Goal: Transaction & Acquisition: Purchase product/service

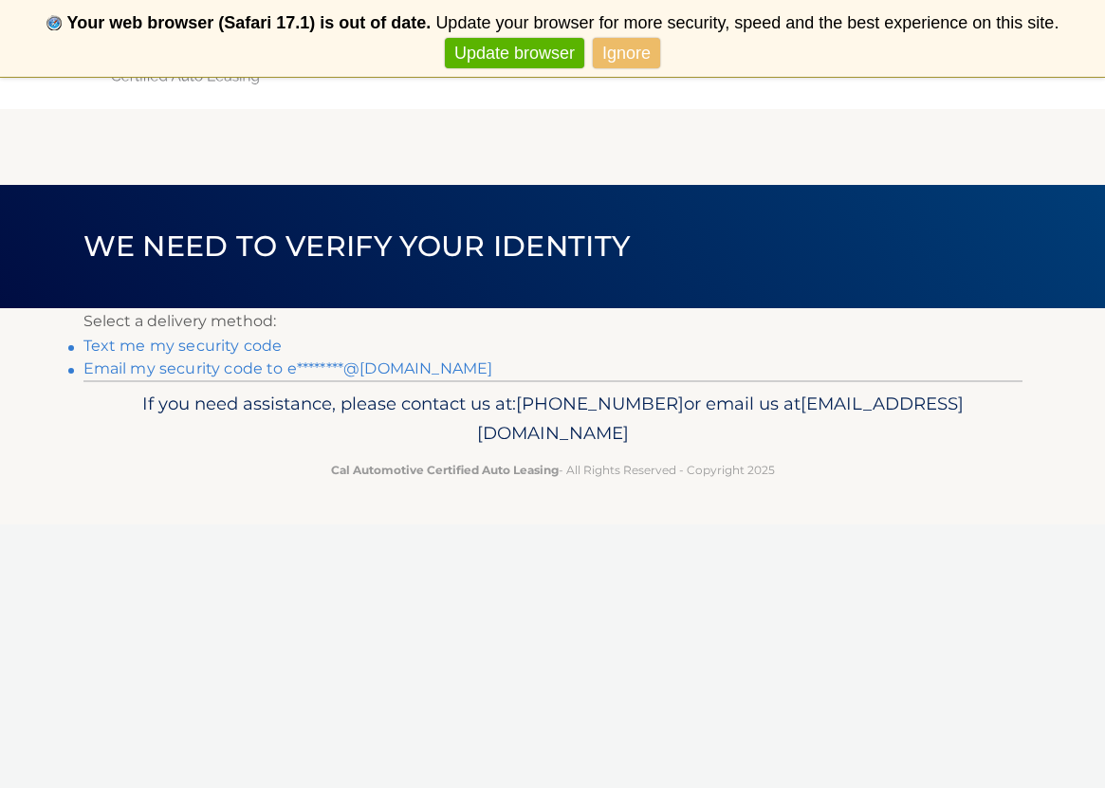
click at [176, 347] on link "Text me my security code" at bounding box center [182, 346] width 199 height 18
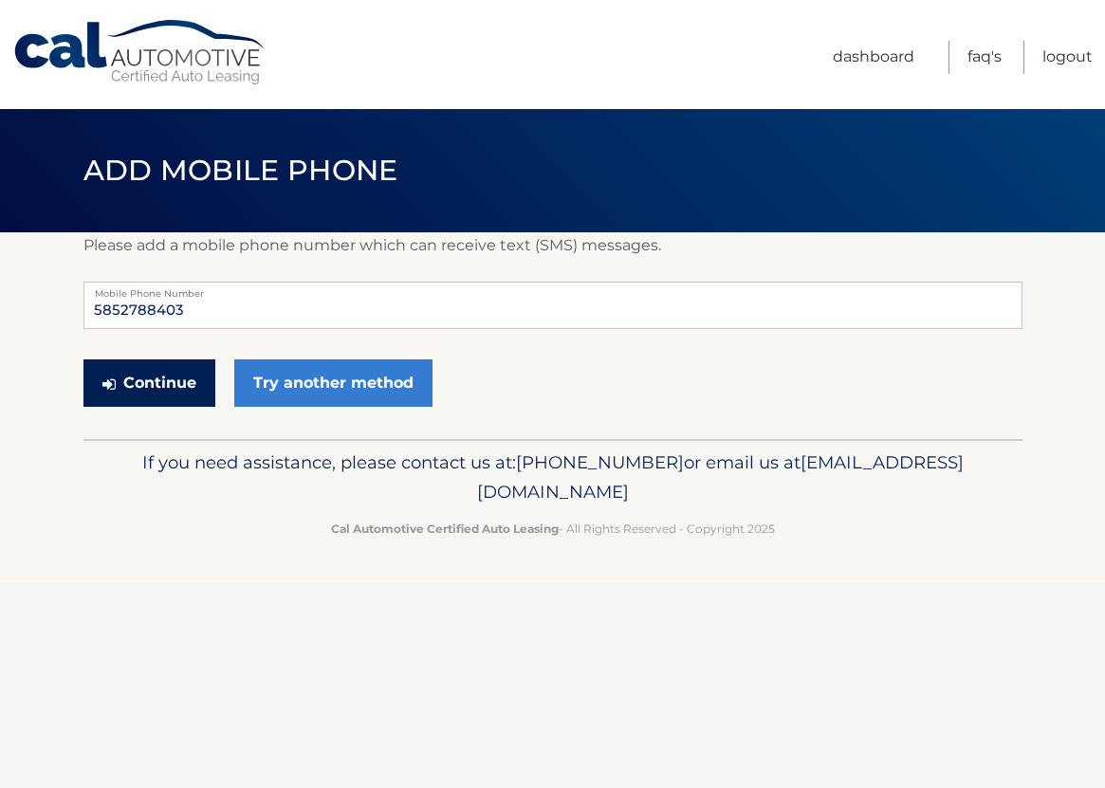
click at [157, 406] on button "Continue" at bounding box center [149, 382] width 132 height 47
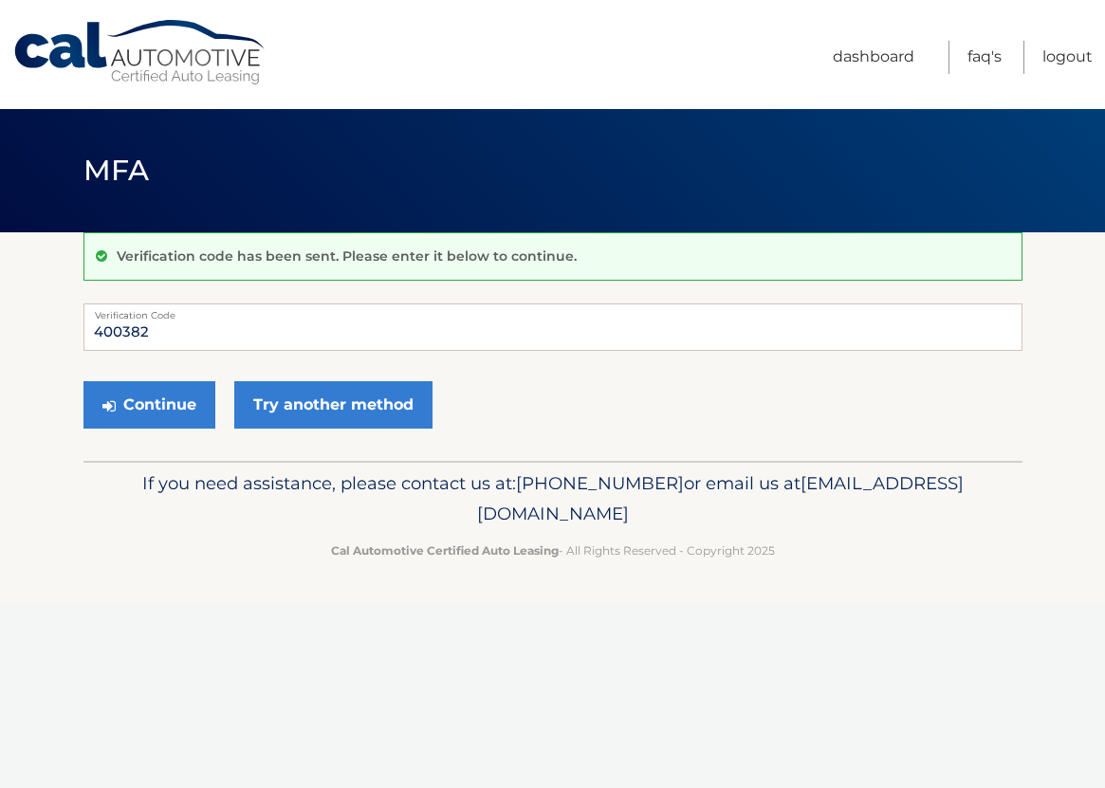
type input "400382"
click at [148, 404] on button "Continue" at bounding box center [149, 404] width 132 height 47
click at [182, 404] on button "Continue" at bounding box center [149, 404] width 132 height 47
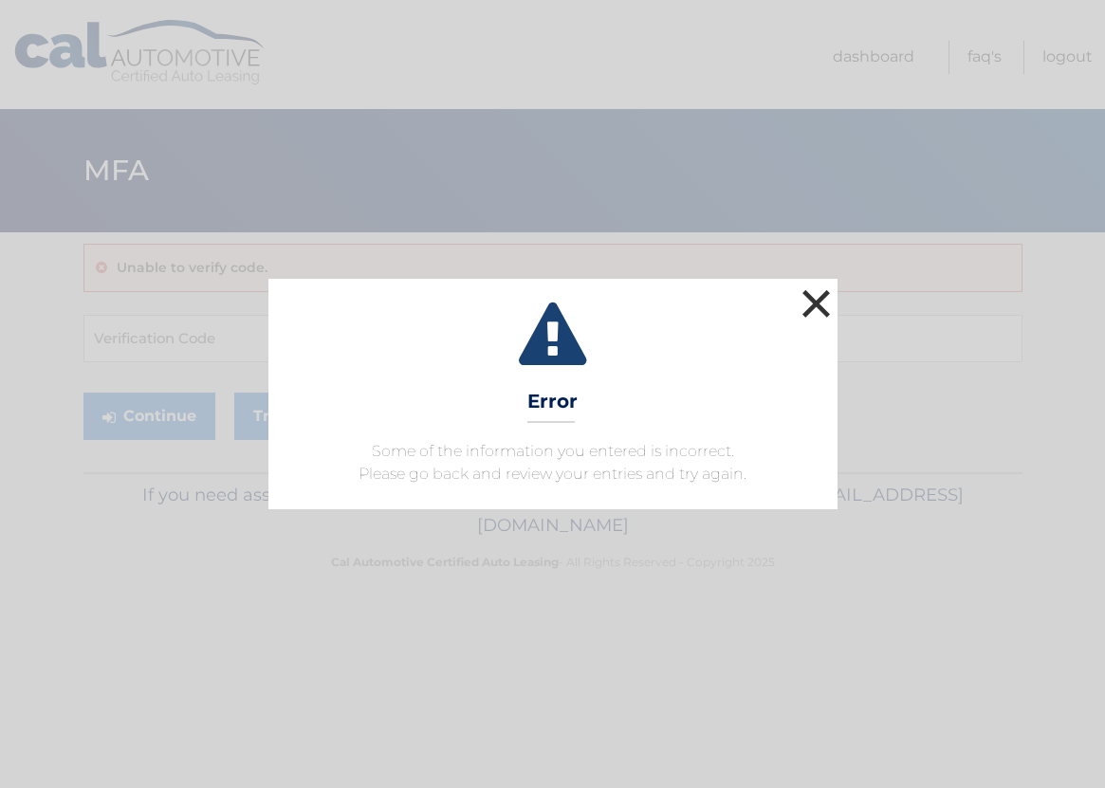
click at [812, 296] on button "×" at bounding box center [816, 303] width 38 height 38
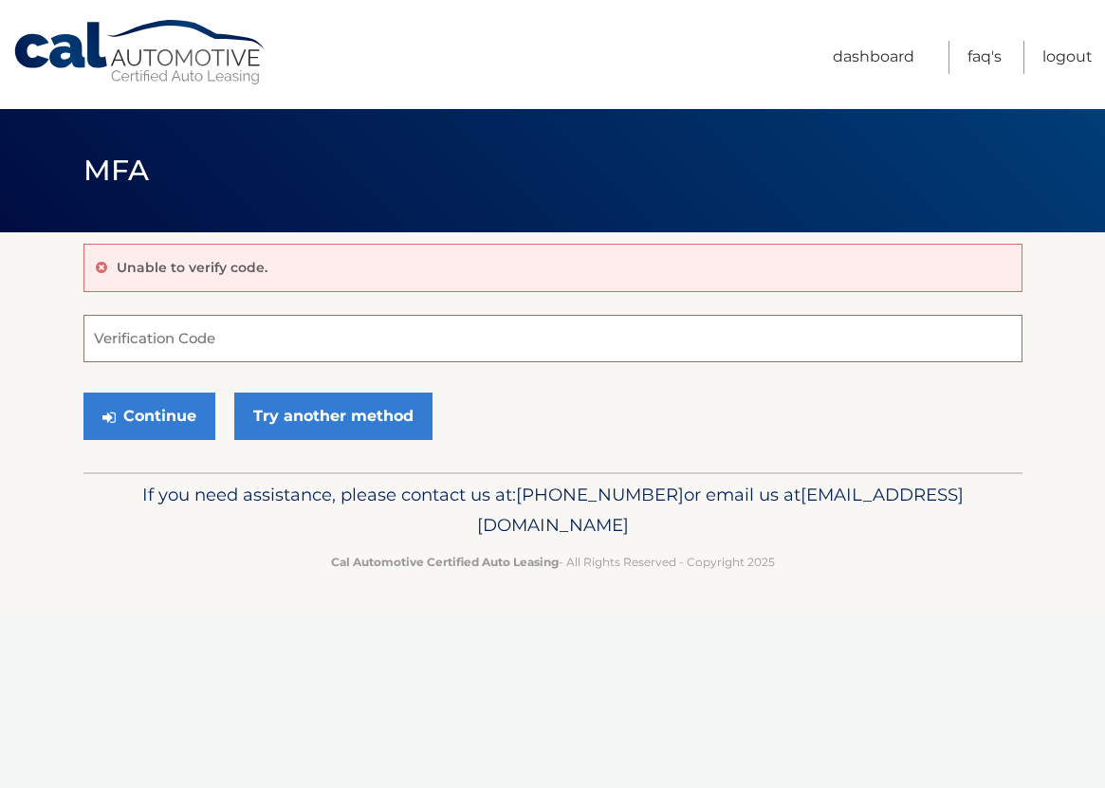
click at [442, 335] on input "Verification Code" at bounding box center [552, 338] width 939 height 47
type input "400382"
click at [126, 420] on button "Continue" at bounding box center [149, 416] width 132 height 47
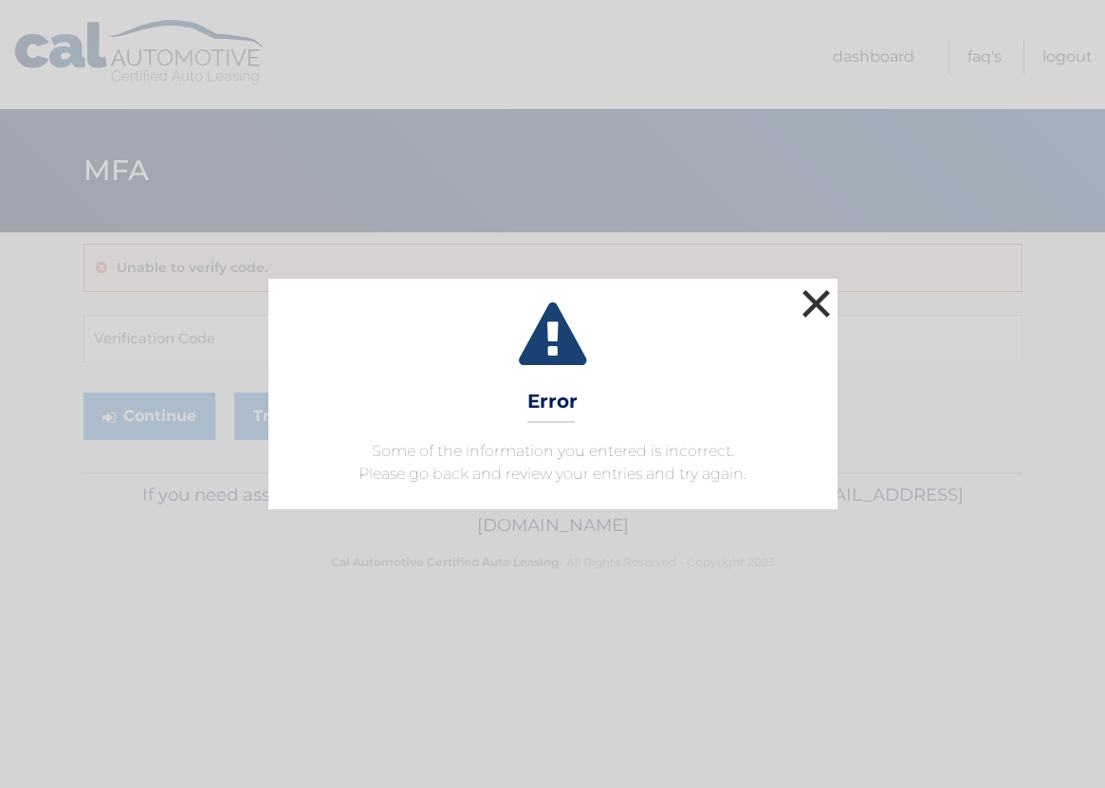
click at [821, 294] on button "×" at bounding box center [816, 303] width 38 height 38
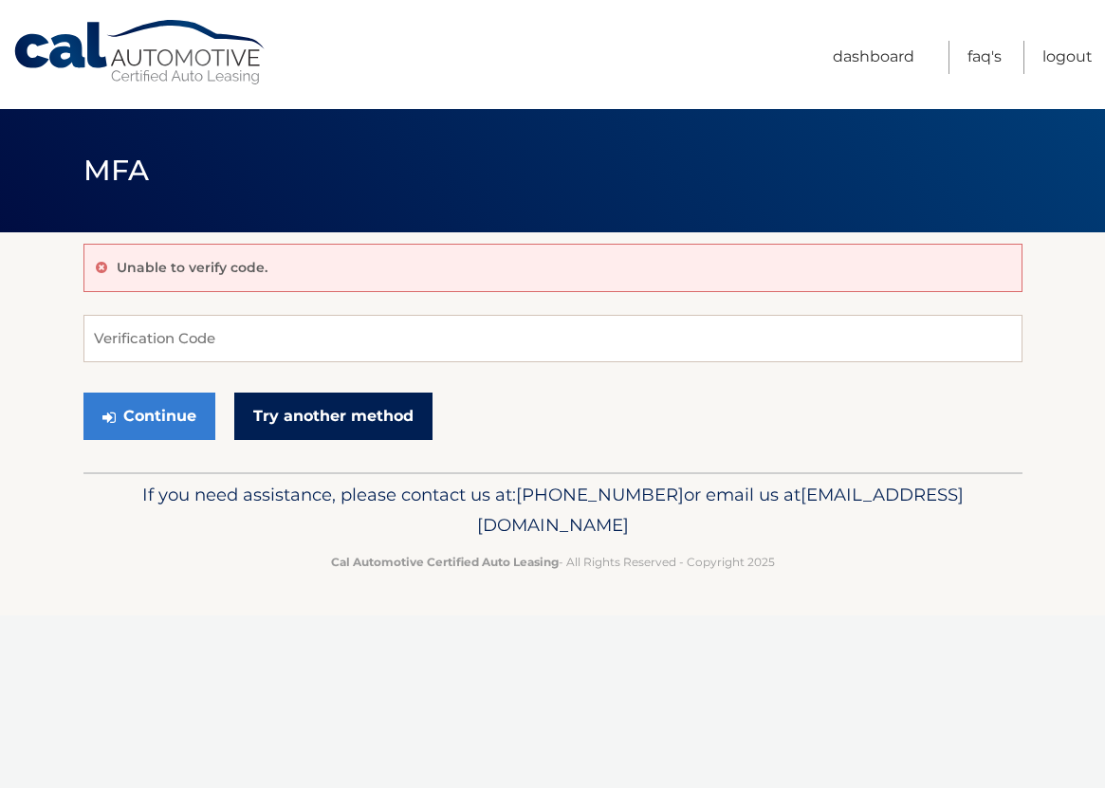
click at [341, 402] on link "Try another method" at bounding box center [333, 416] width 198 height 47
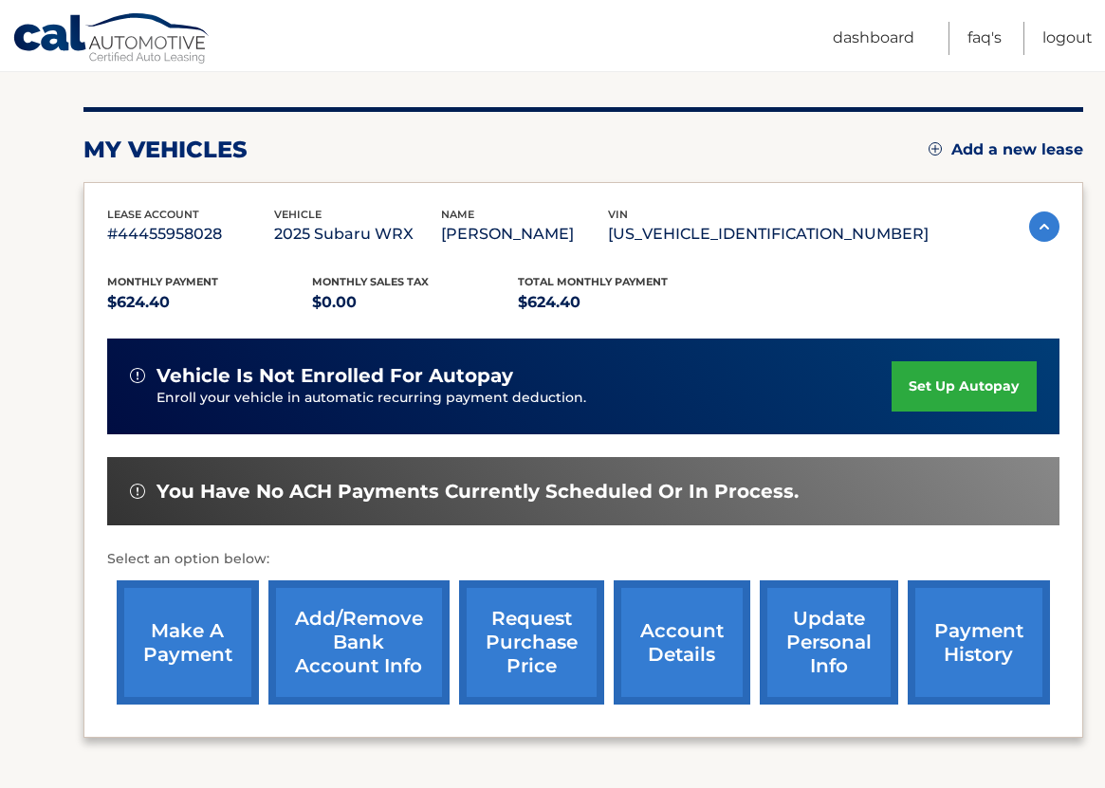
scroll to position [305, 0]
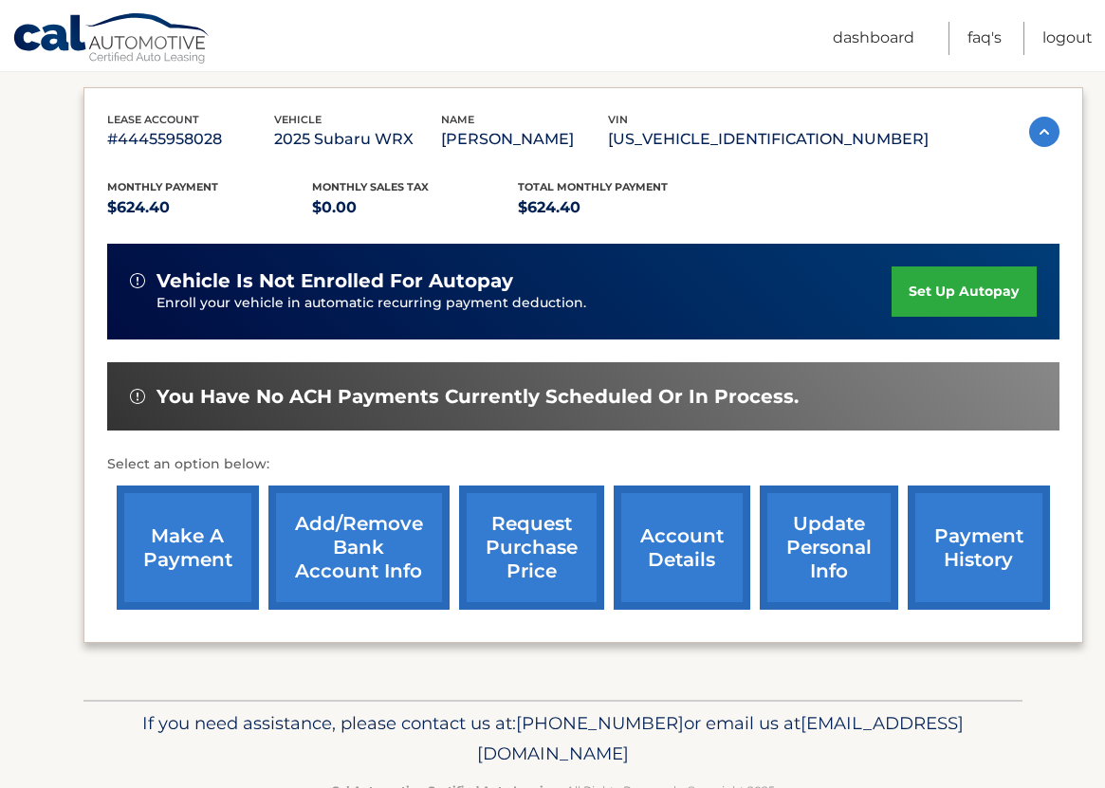
click at [155, 566] on link "make a payment" at bounding box center [188, 548] width 142 height 124
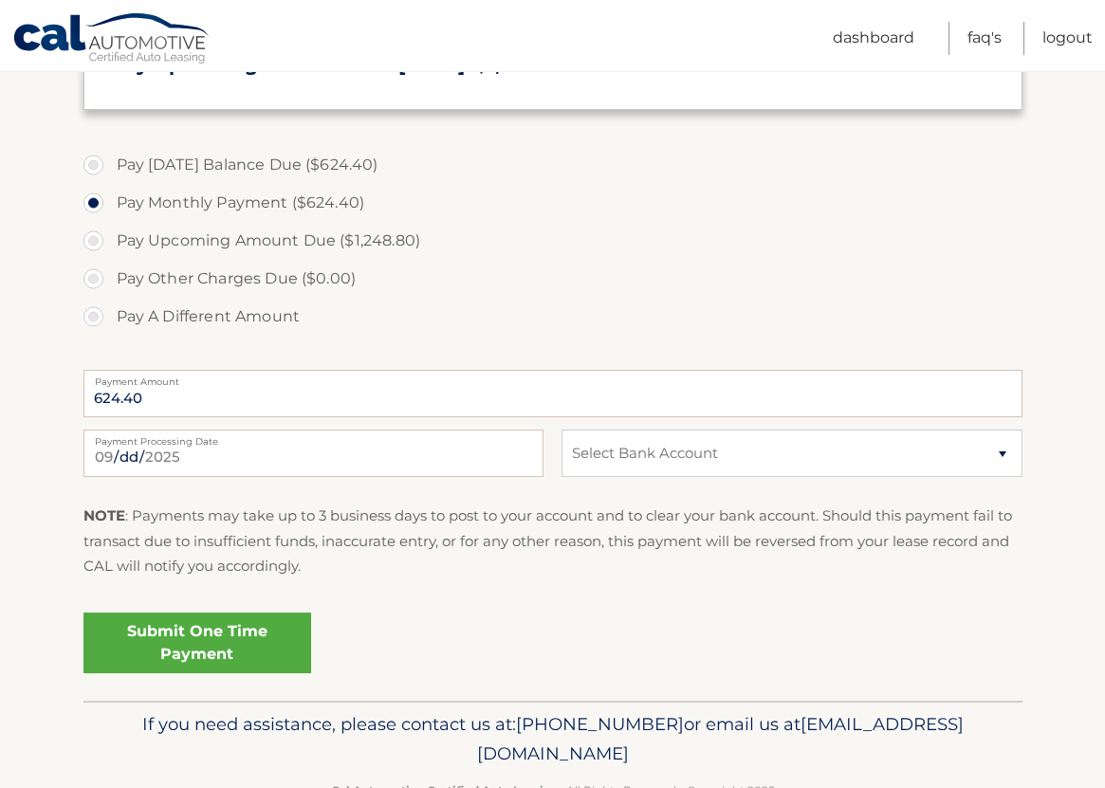
scroll to position [582, 0]
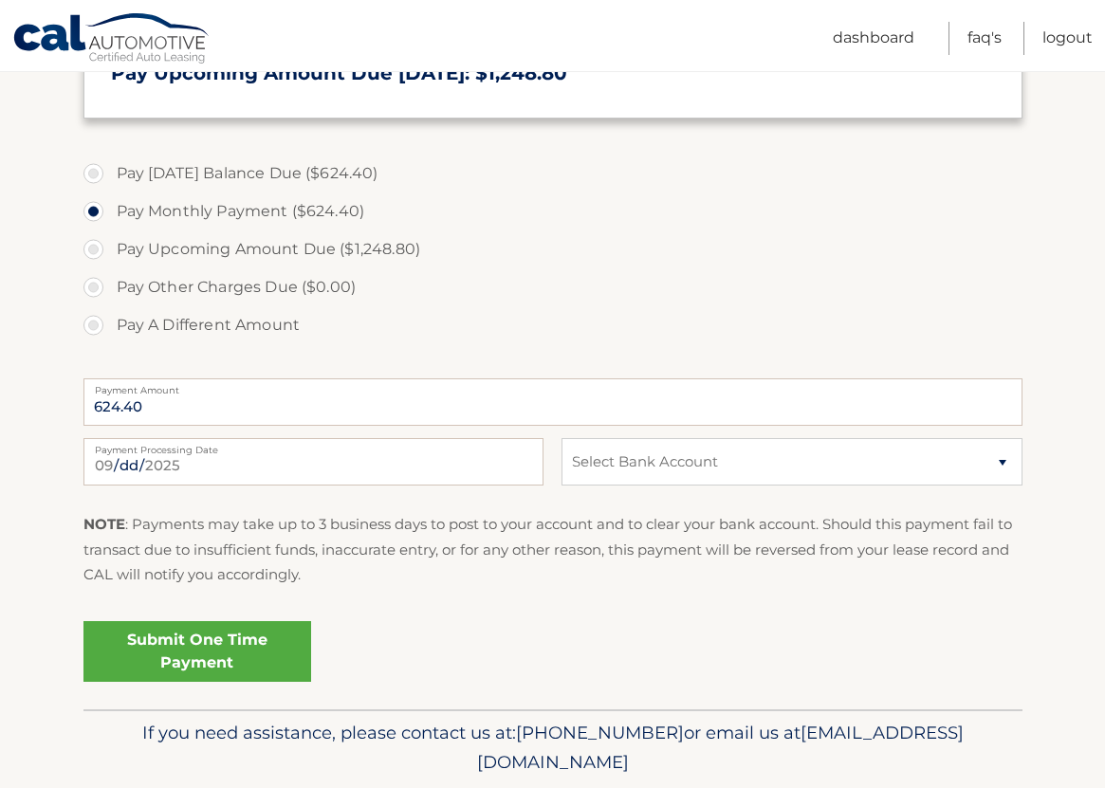
click at [97, 165] on label "Pay [DATE] Balance Due ($624.40)" at bounding box center [552, 174] width 939 height 38
click at [97, 165] on input "Pay [DATE] Balance Due ($624.40)" at bounding box center [100, 170] width 19 height 30
radio input "true"
select select "MWMzZGE1NjYtMWU3ZS00MmE1LWI0M2UtYTk4YjVlYzA2ZjM4"
click at [225, 643] on link "Submit One Time Payment" at bounding box center [197, 651] width 228 height 61
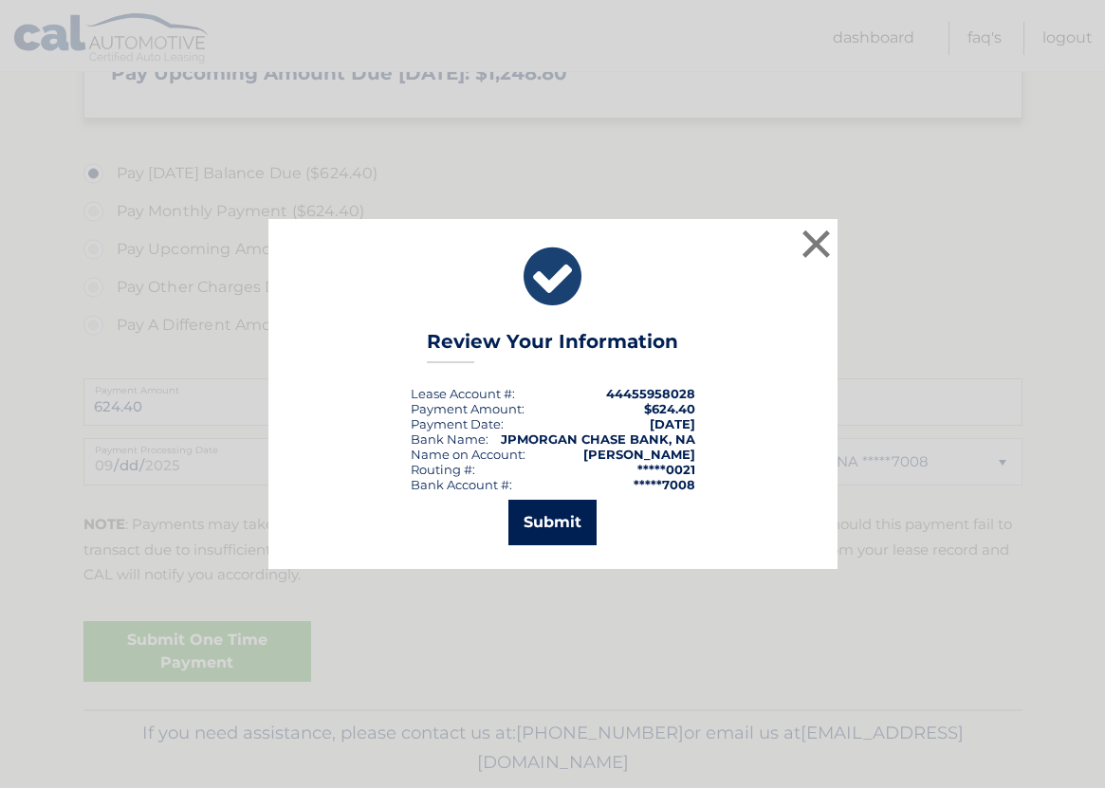
click at [556, 524] on button "Submit" at bounding box center [552, 523] width 88 height 46
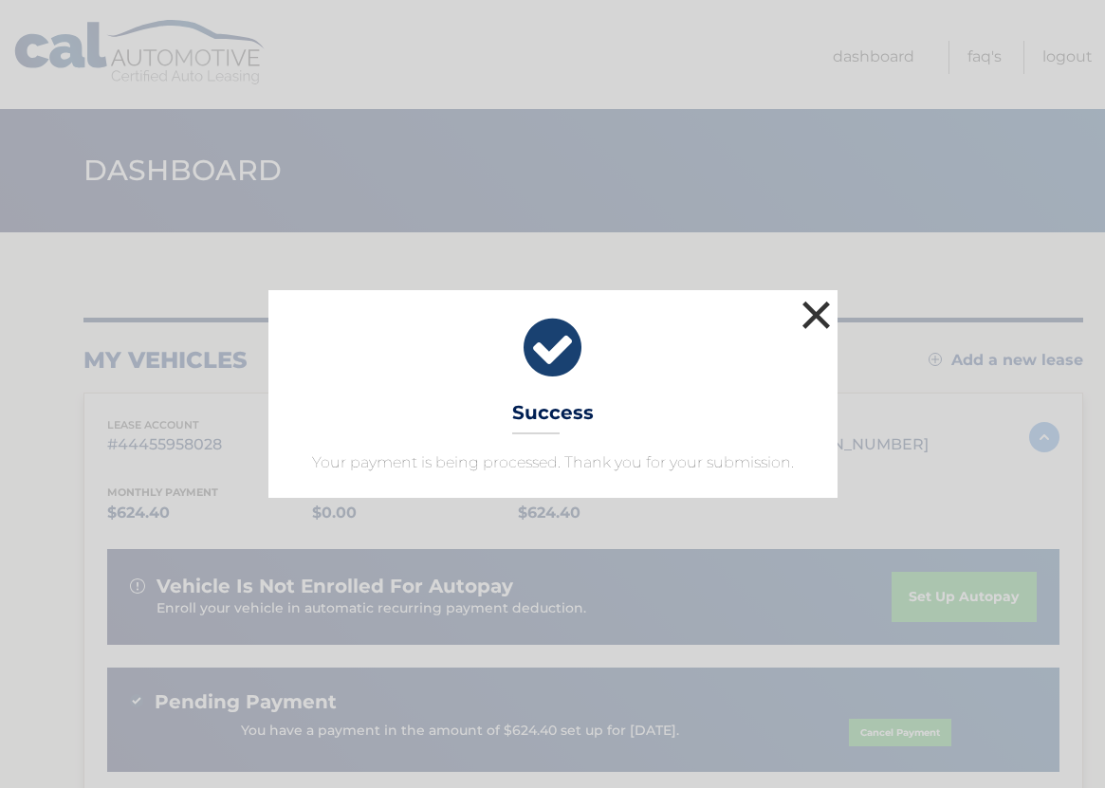
click at [813, 314] on button "×" at bounding box center [816, 315] width 38 height 38
